Goal: Task Accomplishment & Management: Manage account settings

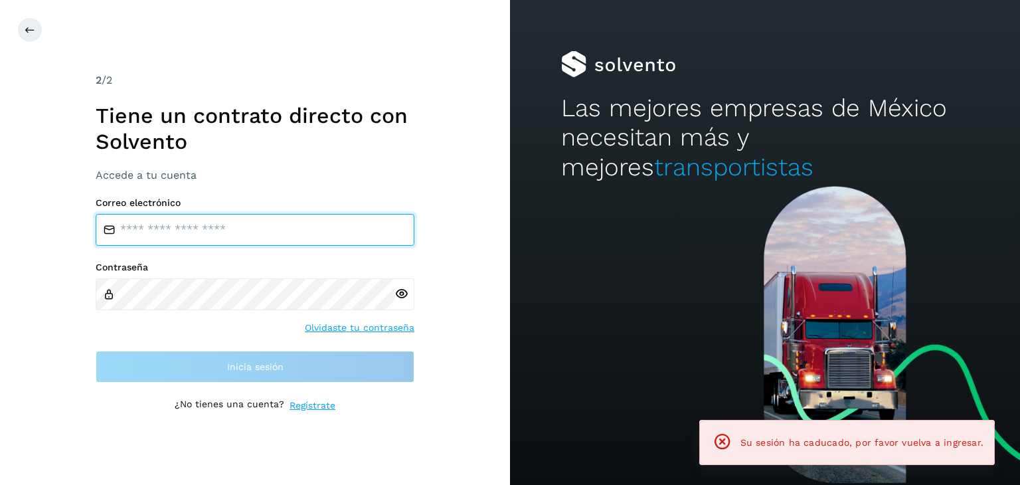
click at [290, 228] on input "email" at bounding box center [255, 230] width 319 height 32
type input "**********"
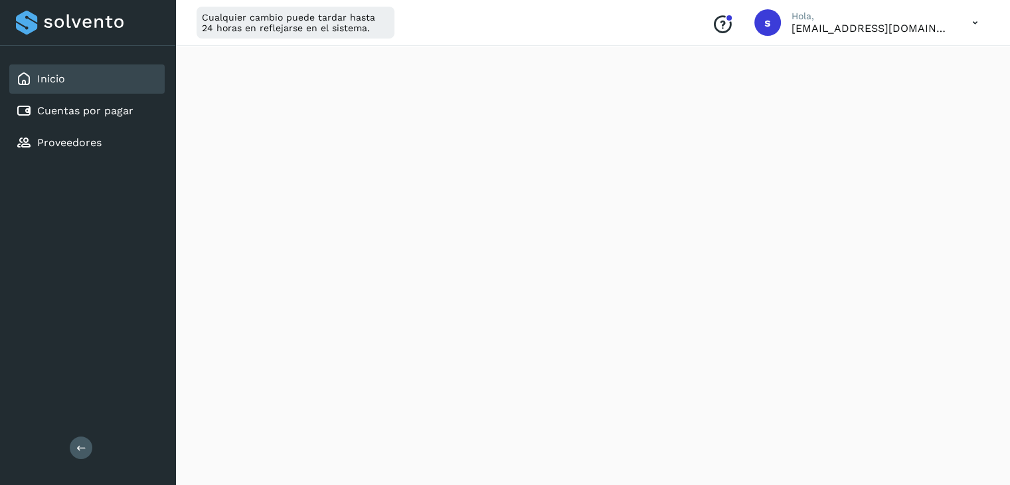
scroll to position [199, 0]
